Goal: Find specific page/section: Find specific page/section

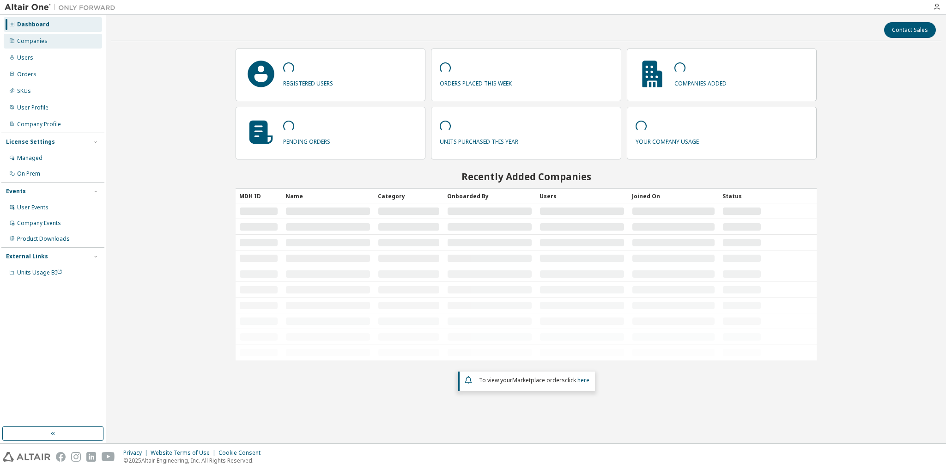
click at [43, 44] on div "Companies" at bounding box center [32, 40] width 30 height 7
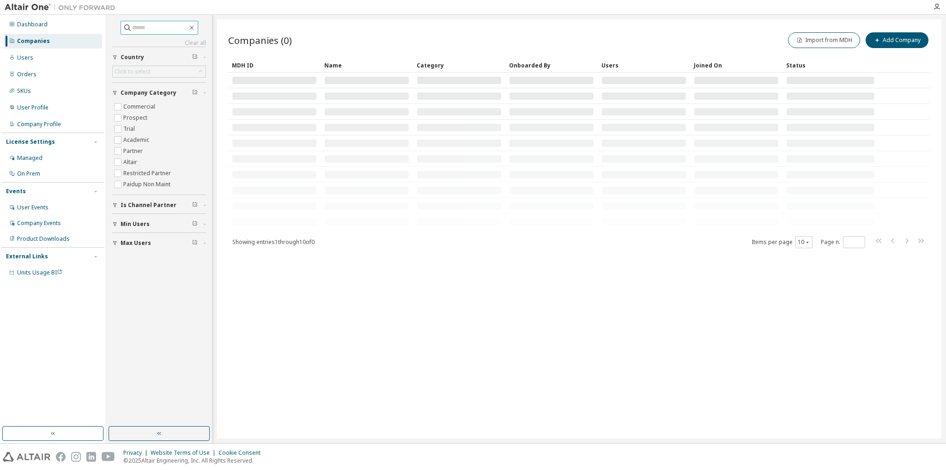
click at [140, 26] on input "text" at bounding box center [159, 27] width 55 height 9
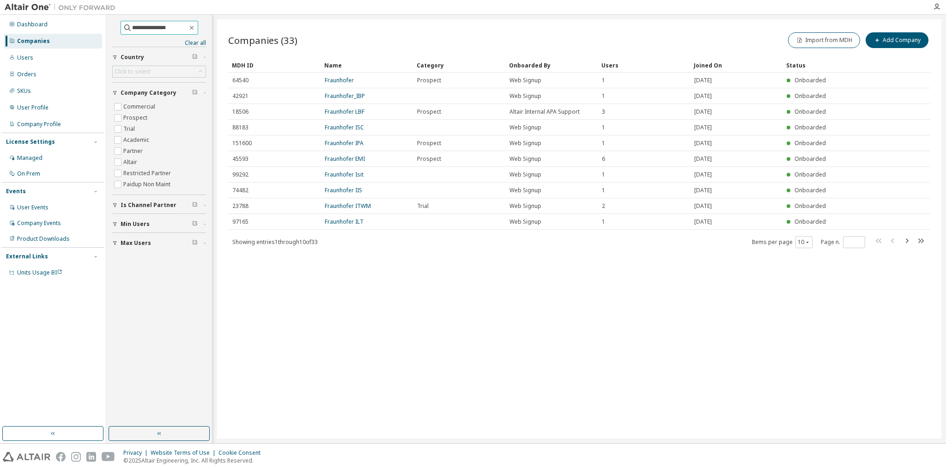
type input "**********"
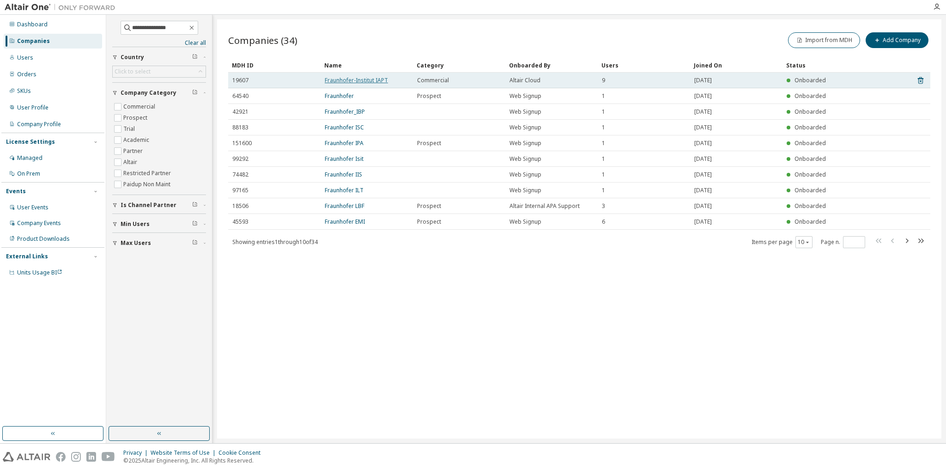
click at [365, 79] on link "Fraunhofer-Institut IAPT" at bounding box center [356, 80] width 63 height 8
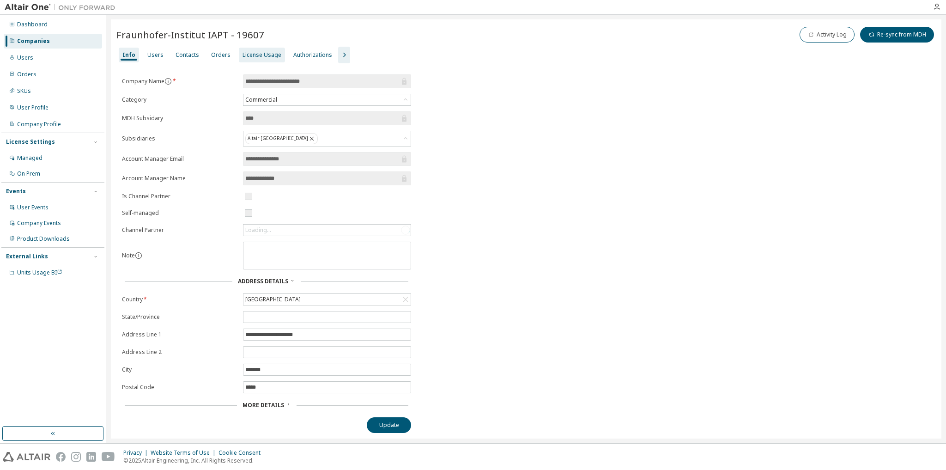
click at [248, 51] on div "License Usage" at bounding box center [261, 54] width 39 height 7
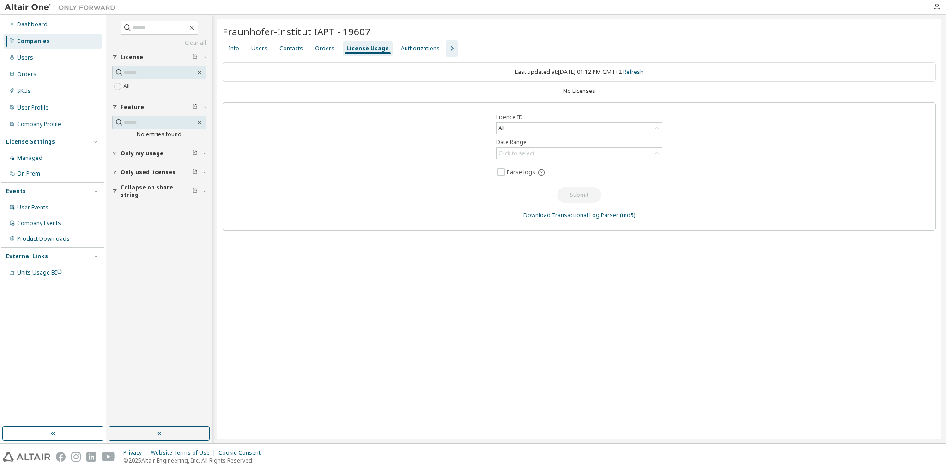
click at [380, 50] on div "License Usage" at bounding box center [367, 48] width 42 height 7
click at [446, 47] on icon "button" at bounding box center [451, 48] width 11 height 11
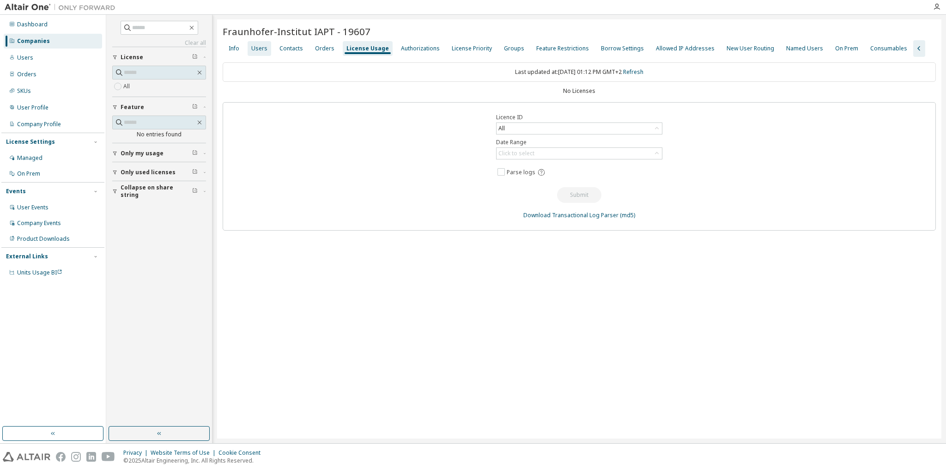
click at [259, 46] on div "Users" at bounding box center [259, 48] width 16 height 7
